Goal: Task Accomplishment & Management: Use online tool/utility

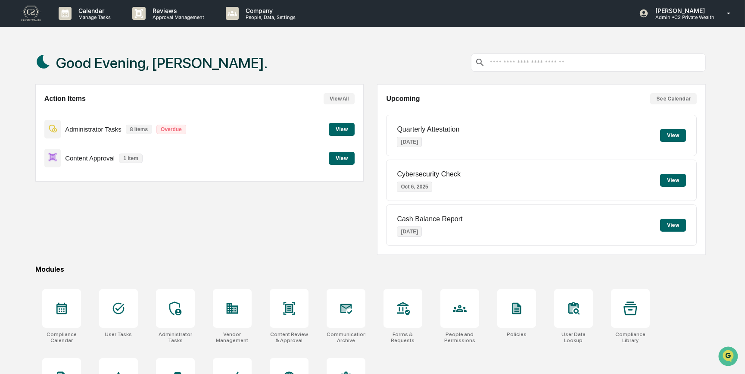
click at [341, 159] on button "View" at bounding box center [342, 158] width 26 height 13
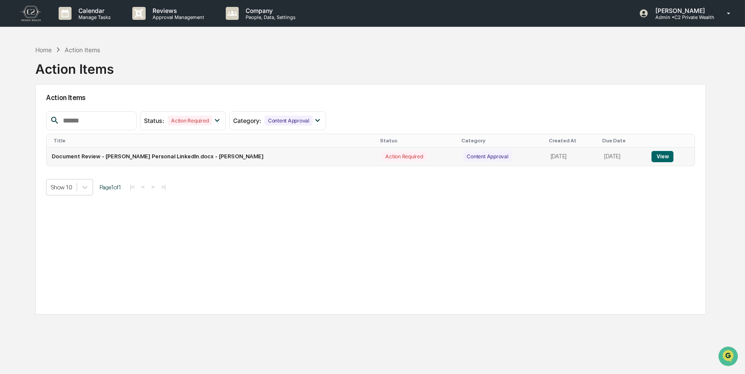
click at [668, 154] on button "View" at bounding box center [662, 156] width 22 height 11
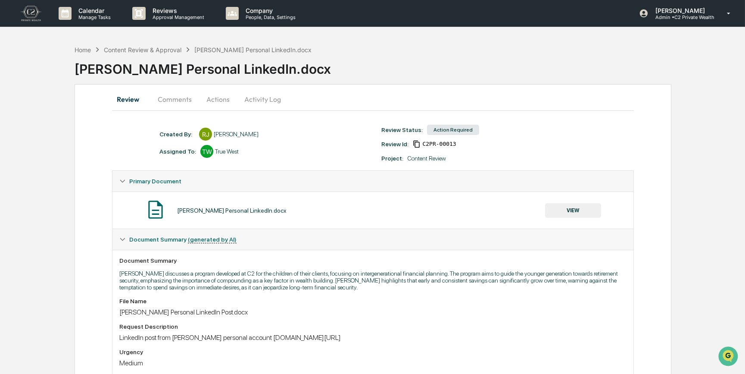
click at [180, 99] on button "Comments" at bounding box center [175, 99] width 48 height 21
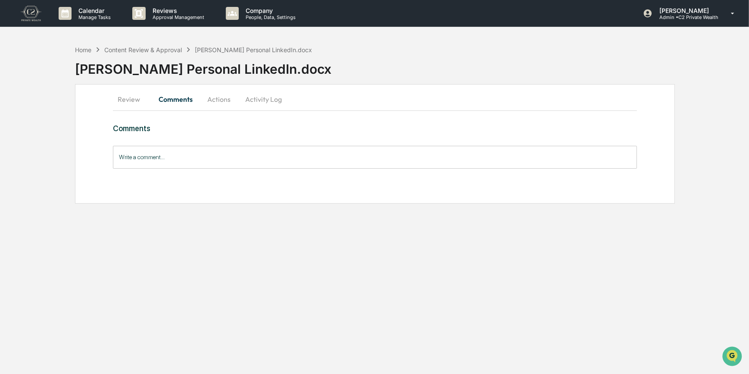
click at [128, 103] on button "Review" at bounding box center [132, 99] width 39 height 21
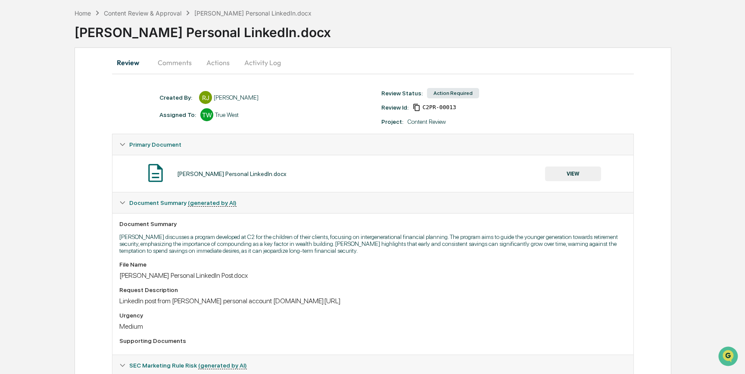
scroll to position [21, 0]
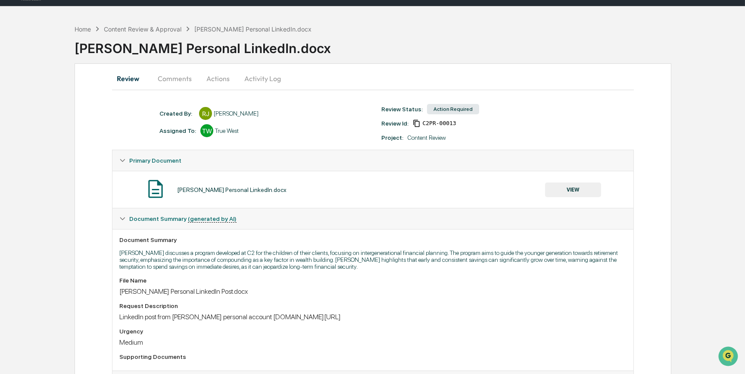
click at [570, 189] on button "VIEW" at bounding box center [573, 189] width 56 height 15
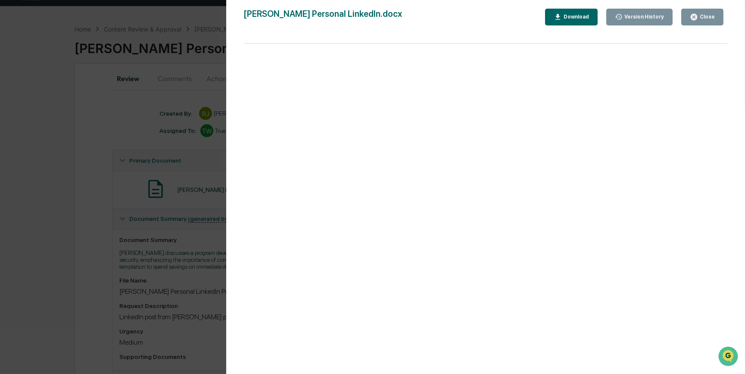
click at [129, 277] on div "Version History [DATE] 07:16 PM [PERSON_NAME] [PERSON_NAME] Personal LinkedIn.d…" at bounding box center [372, 187] width 745 height 374
